Goal: Find specific page/section: Find specific page/section

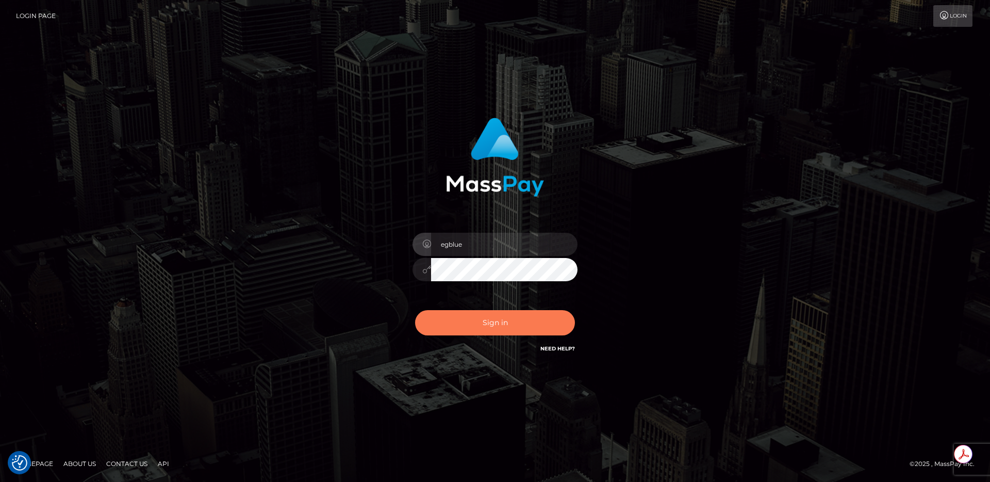
click at [445, 311] on button "Sign in" at bounding box center [495, 322] width 160 height 25
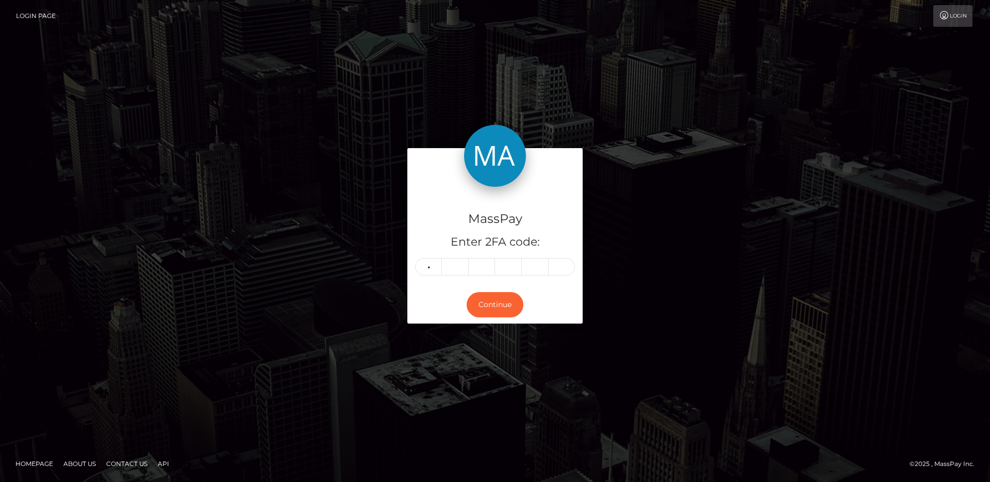
type input "3"
type input "7"
type input "8"
type input "4"
type input "0"
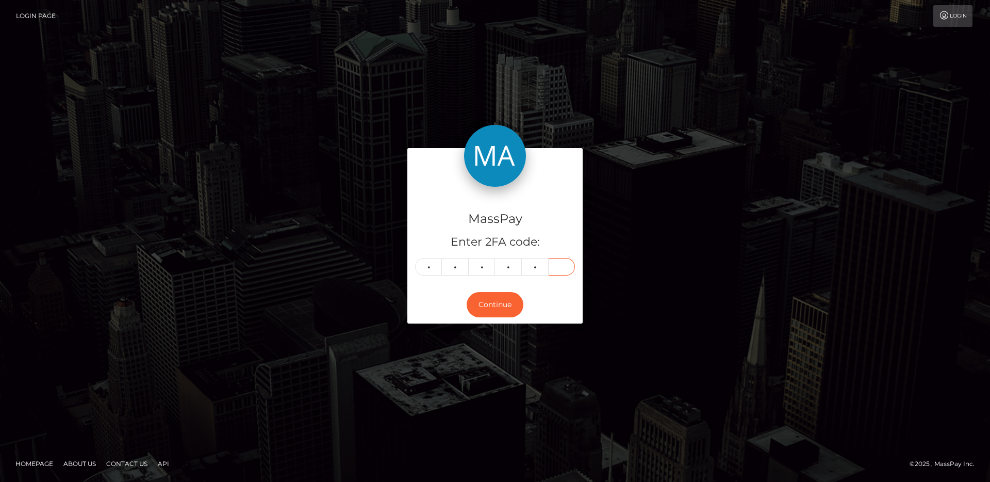
type input "9"
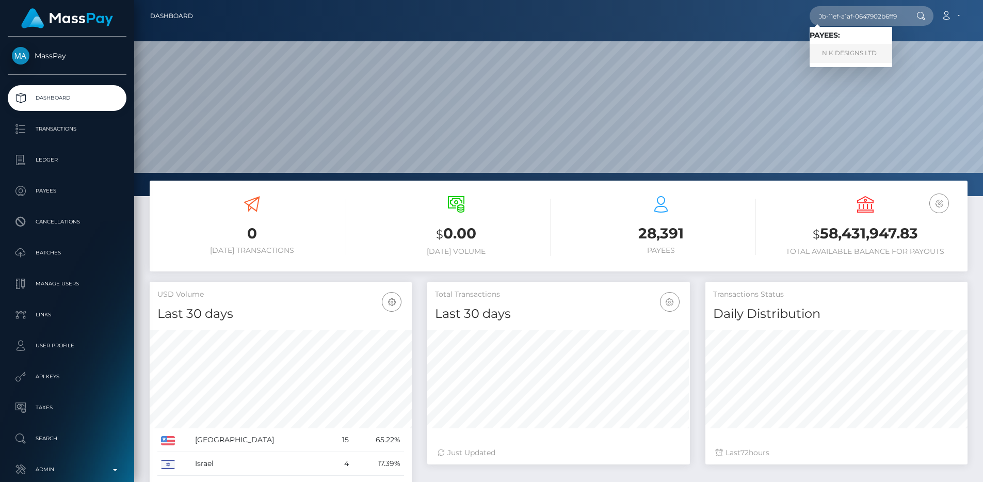
type input "cca3da71-910b-11ef-a1af-0647902b6ff9"
click at [863, 56] on link "N K DESIGNS LTD" at bounding box center [850, 53] width 83 height 19
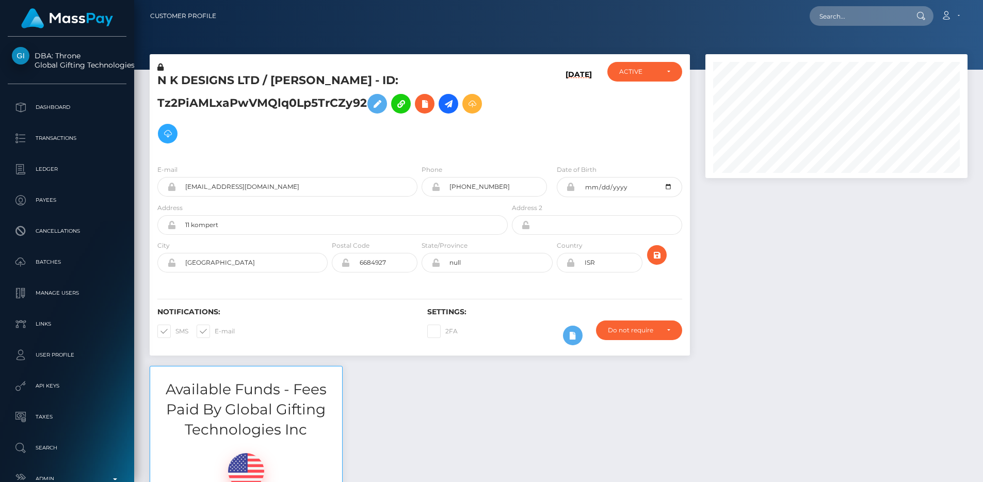
scroll to position [124, 263]
click at [292, 191] on input "bmslut4cin@gmail.com" at bounding box center [296, 187] width 241 height 20
click at [293, 157] on div "E-mail bmslut4cin@gmail.com Phone +972504625558" at bounding box center [420, 219] width 540 height 126
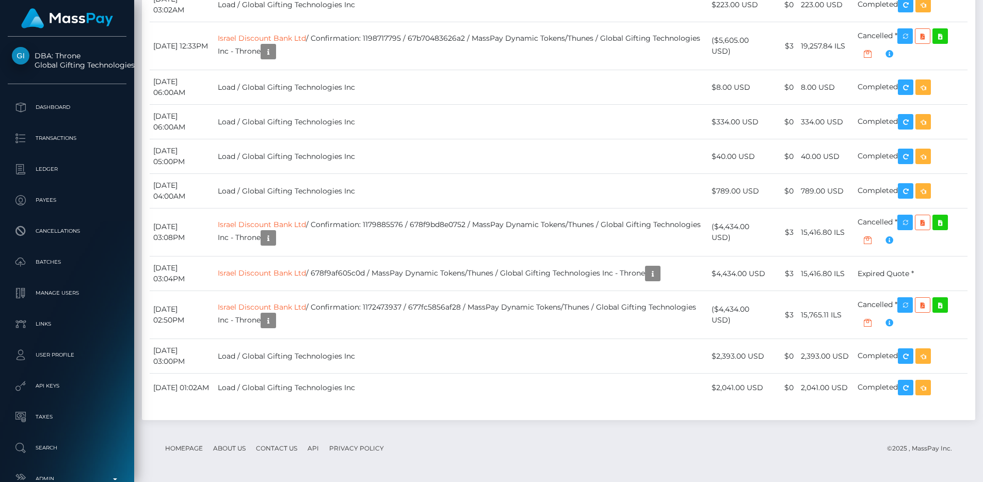
scroll to position [3456, 0]
